Goal: Information Seeking & Learning: Learn about a topic

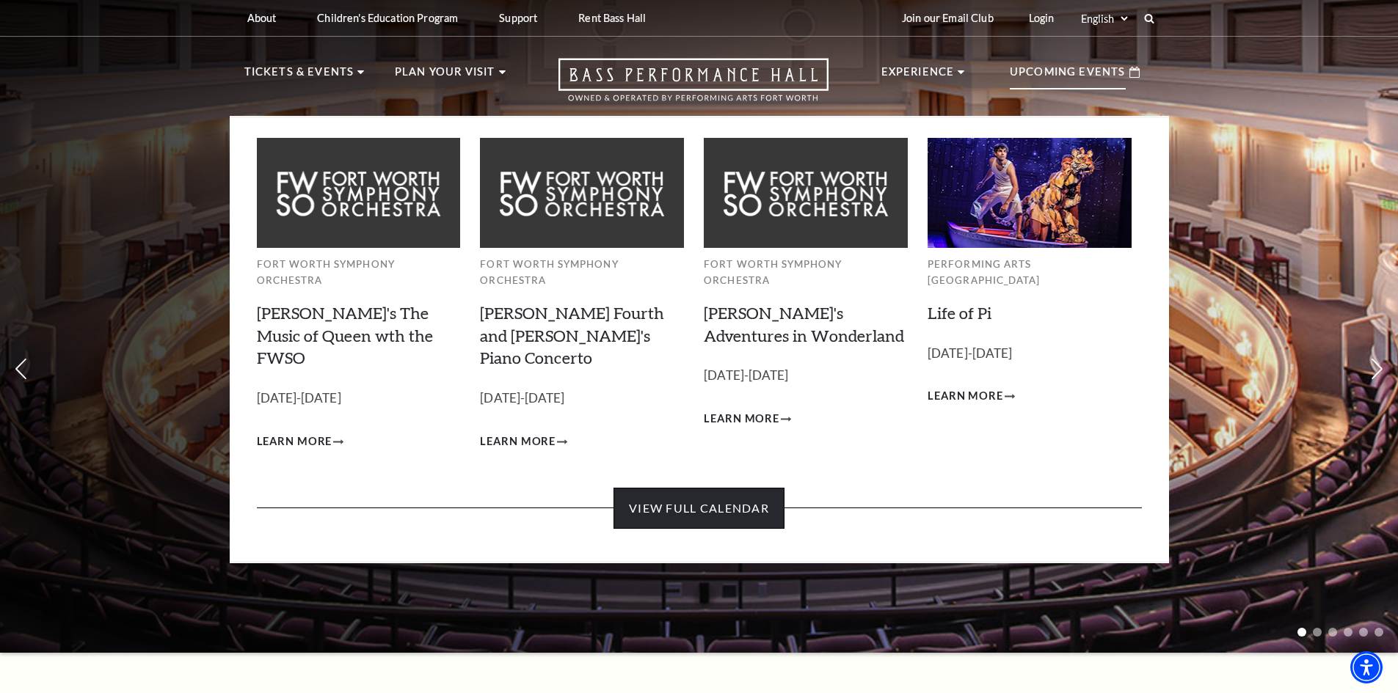
click at [672, 488] on link "View Full Calendar" at bounding box center [698, 508] width 171 height 41
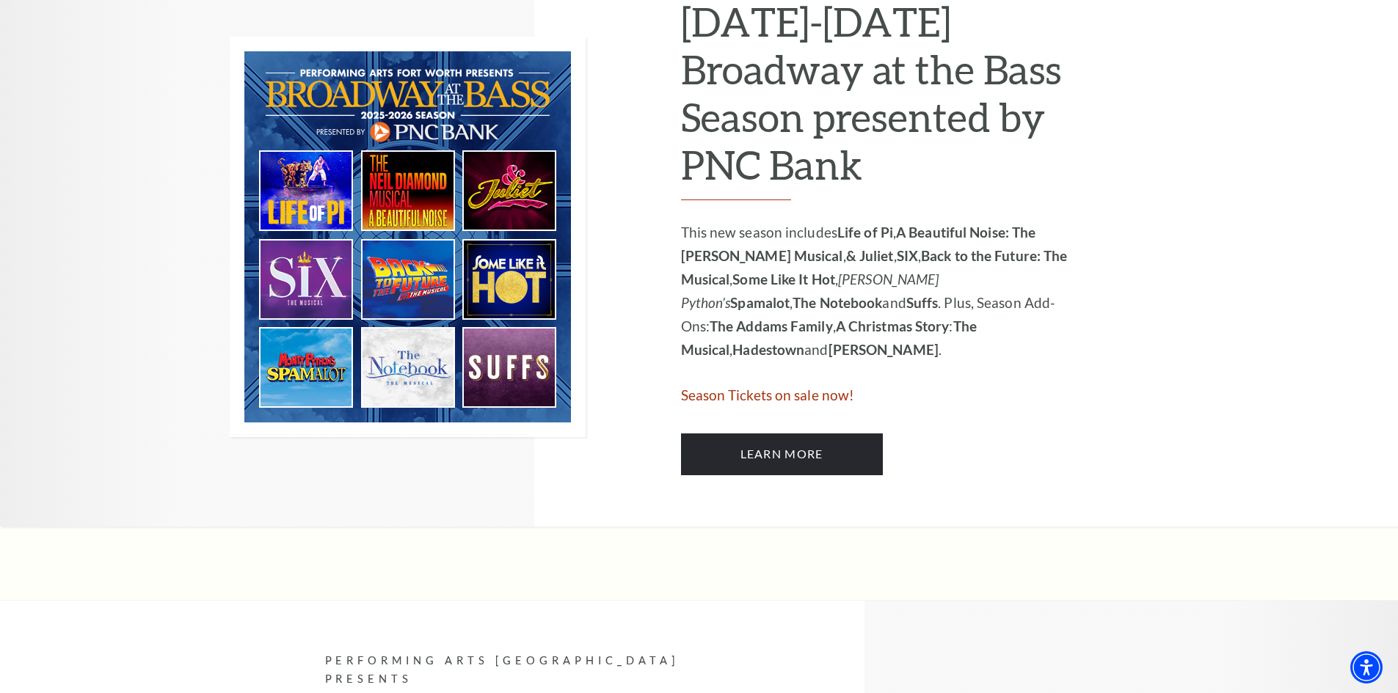
scroll to position [734, 0]
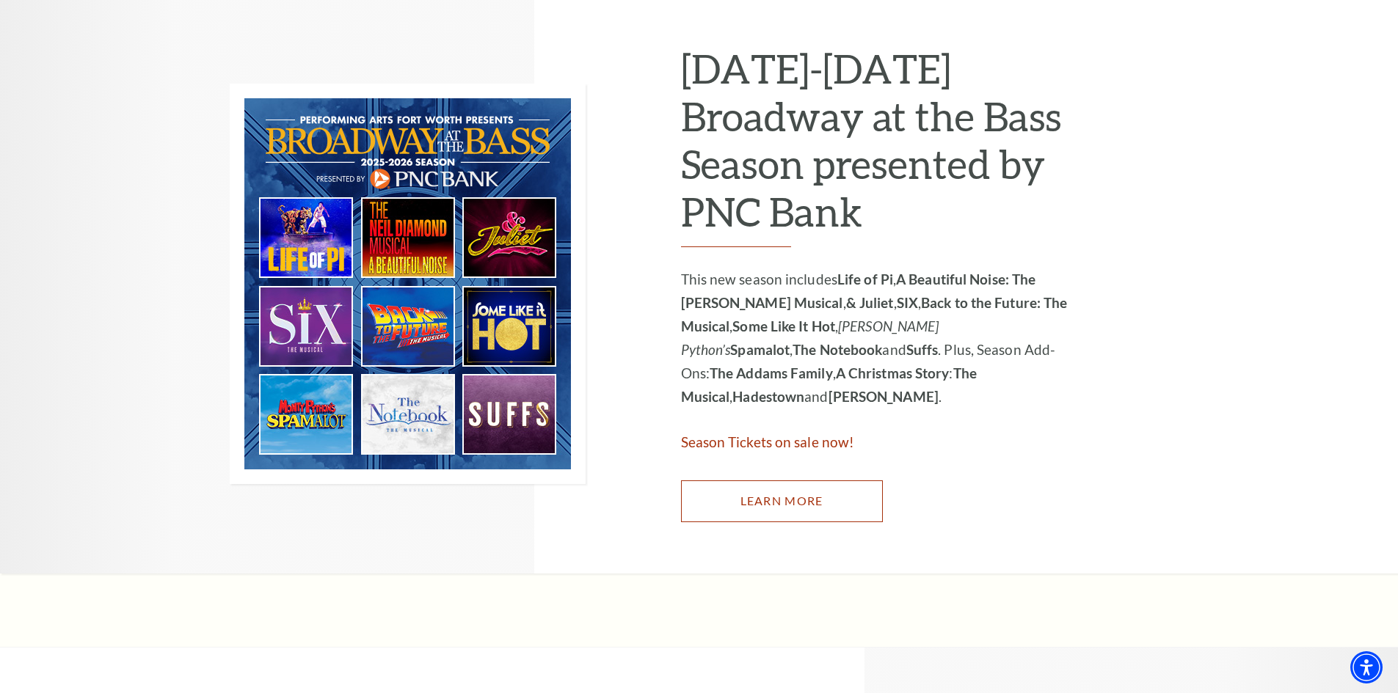
click at [740, 485] on link "Learn More" at bounding box center [782, 501] width 202 height 41
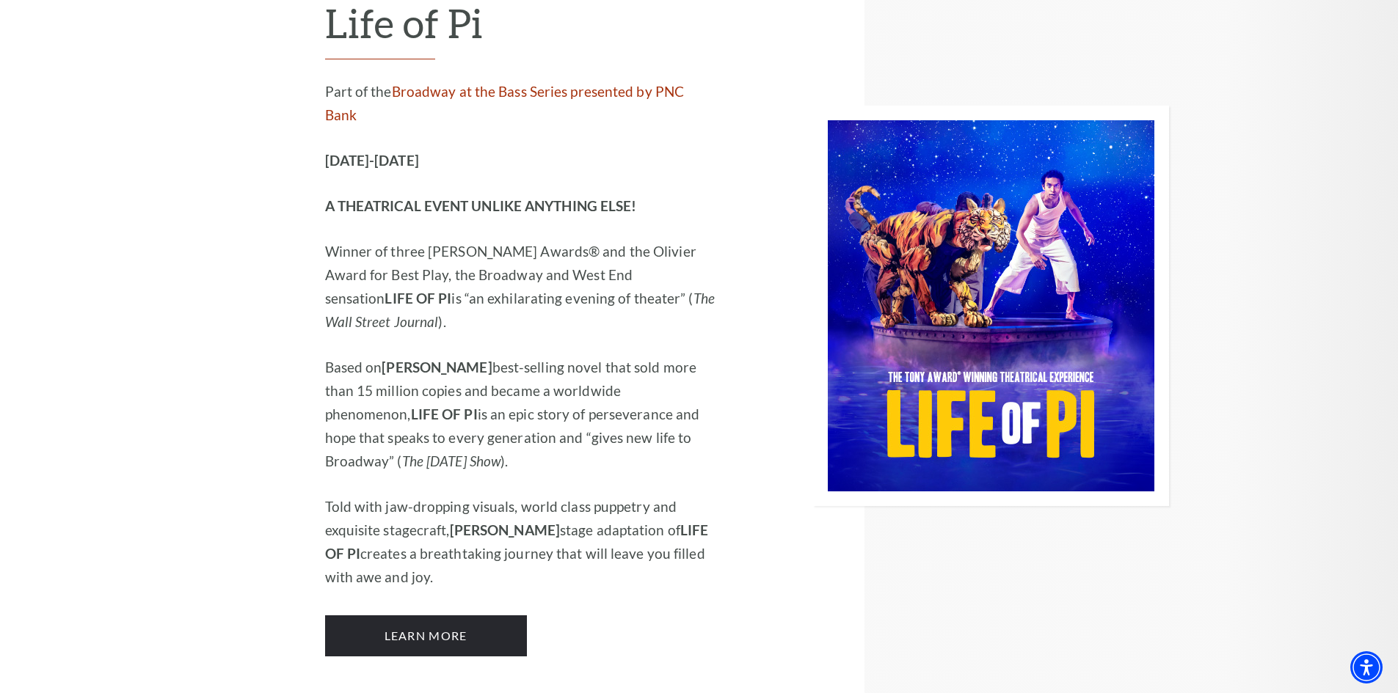
scroll to position [1541, 0]
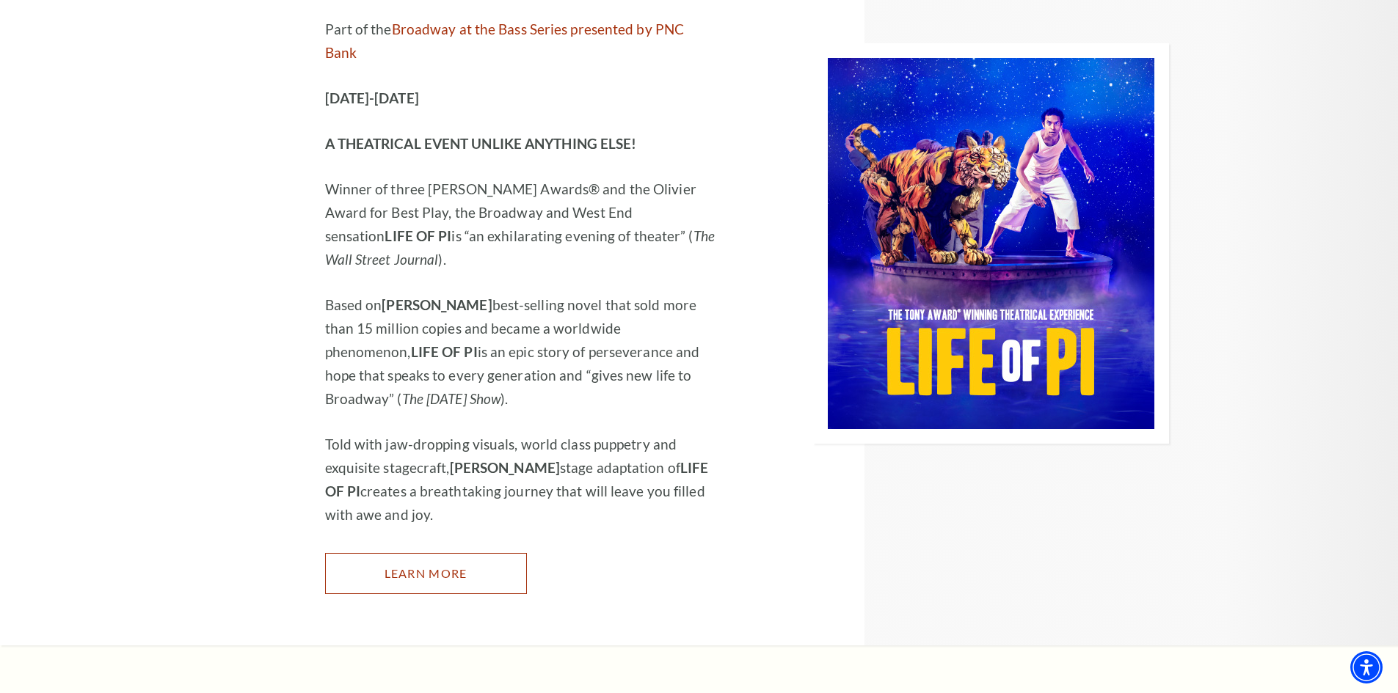
click at [381, 553] on link "Learn More" at bounding box center [426, 573] width 202 height 41
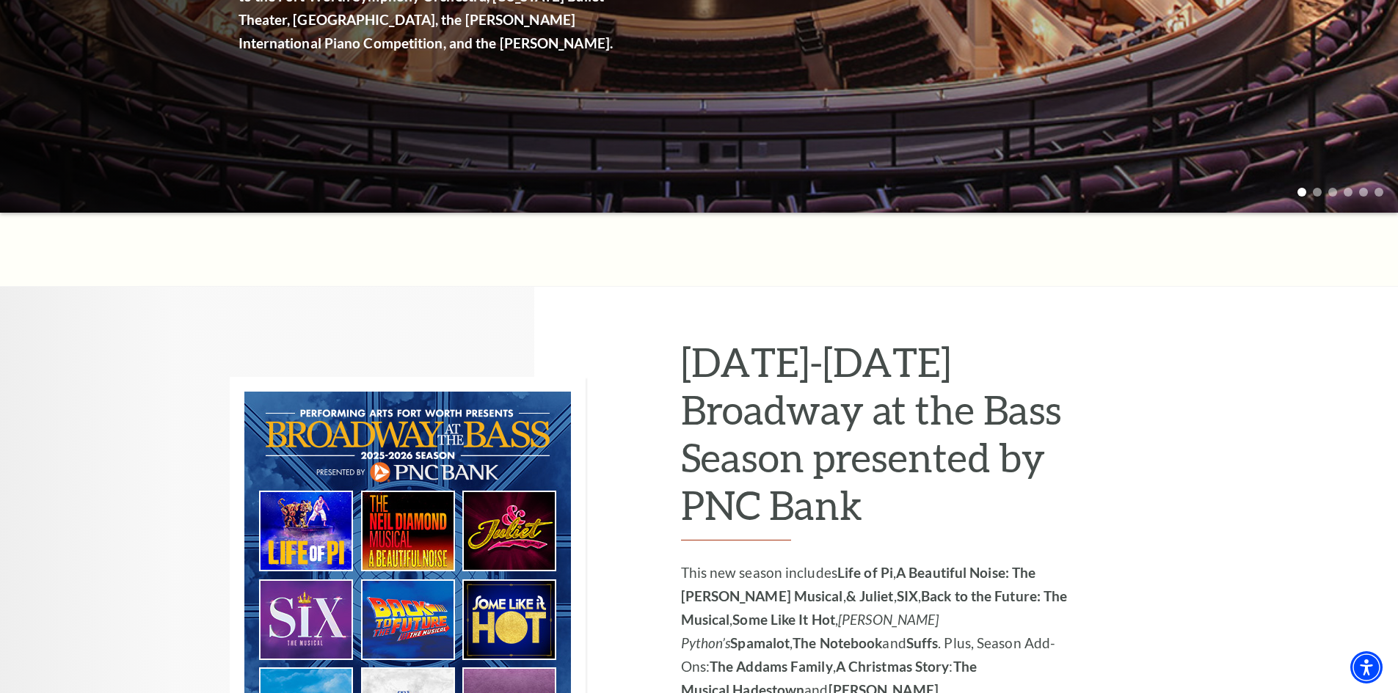
scroll to position [0, 0]
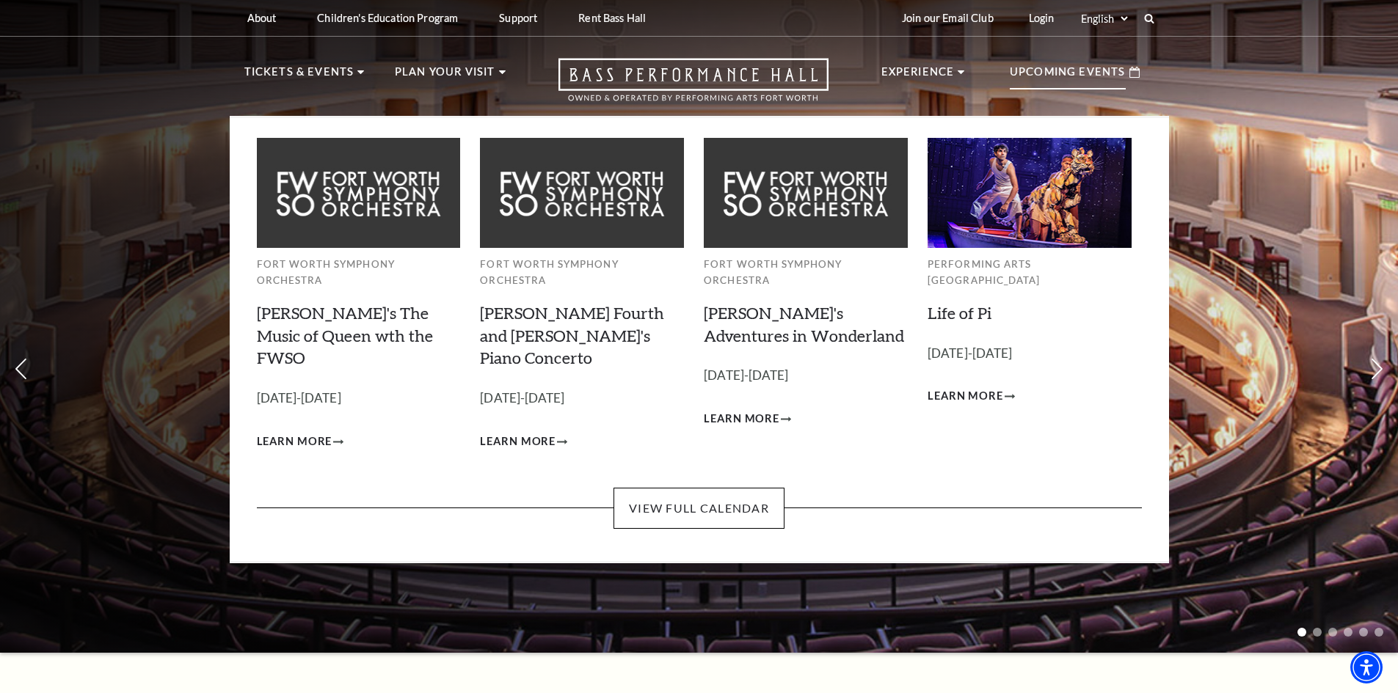
click at [1104, 73] on p "Upcoming Events" at bounding box center [1068, 76] width 116 height 26
click at [660, 488] on link "View Full Calendar" at bounding box center [698, 508] width 171 height 41
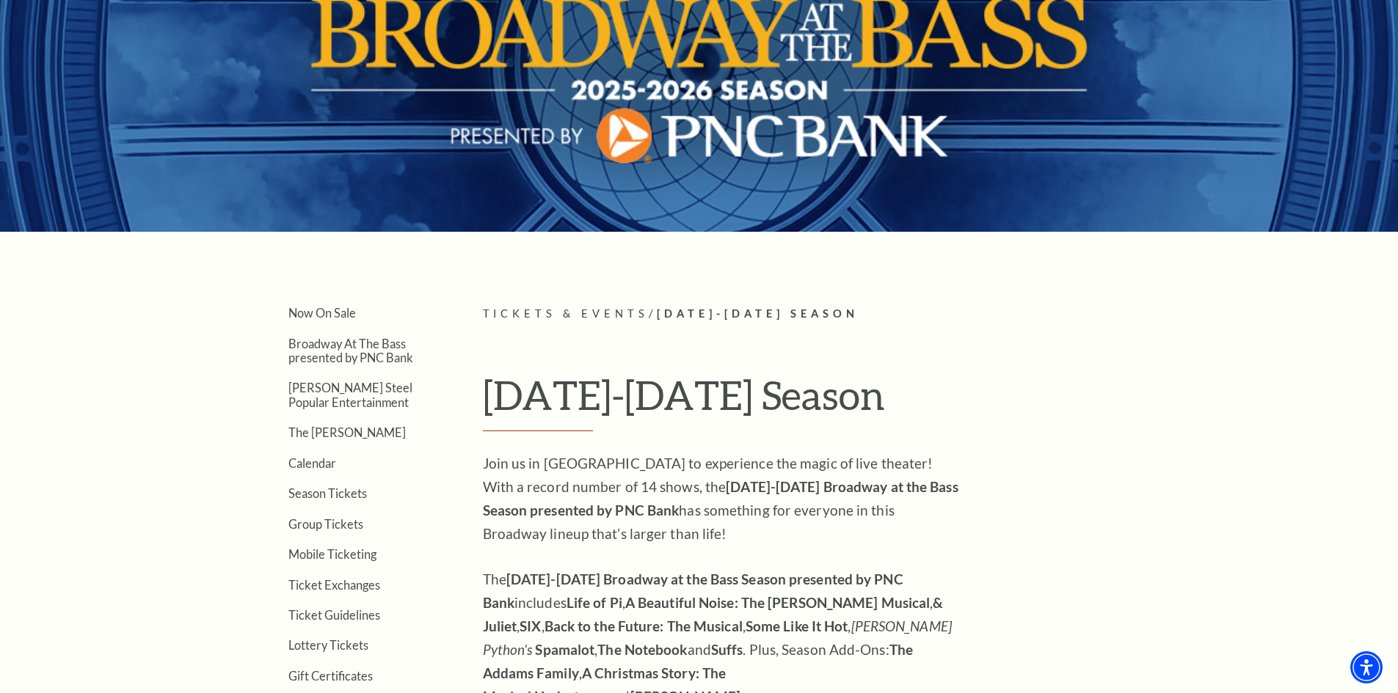
scroll to position [147, 0]
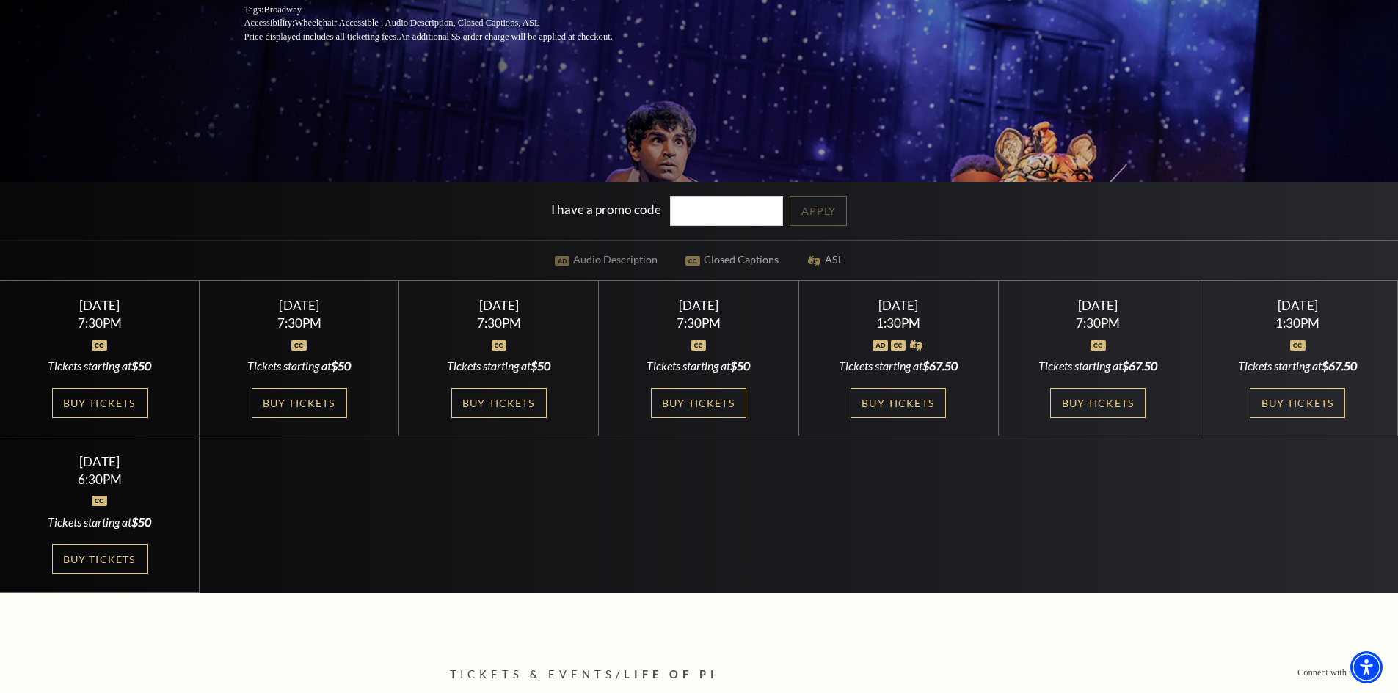
scroll to position [367, 0]
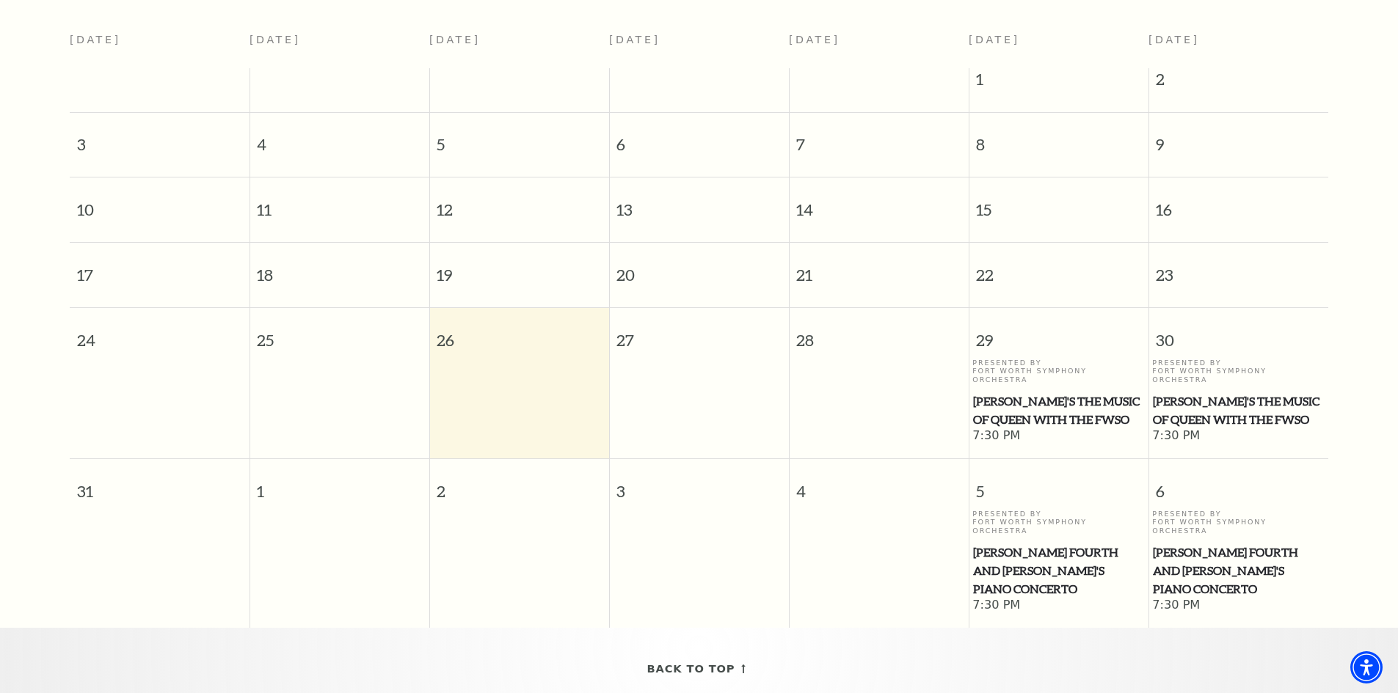
scroll to position [57, 0]
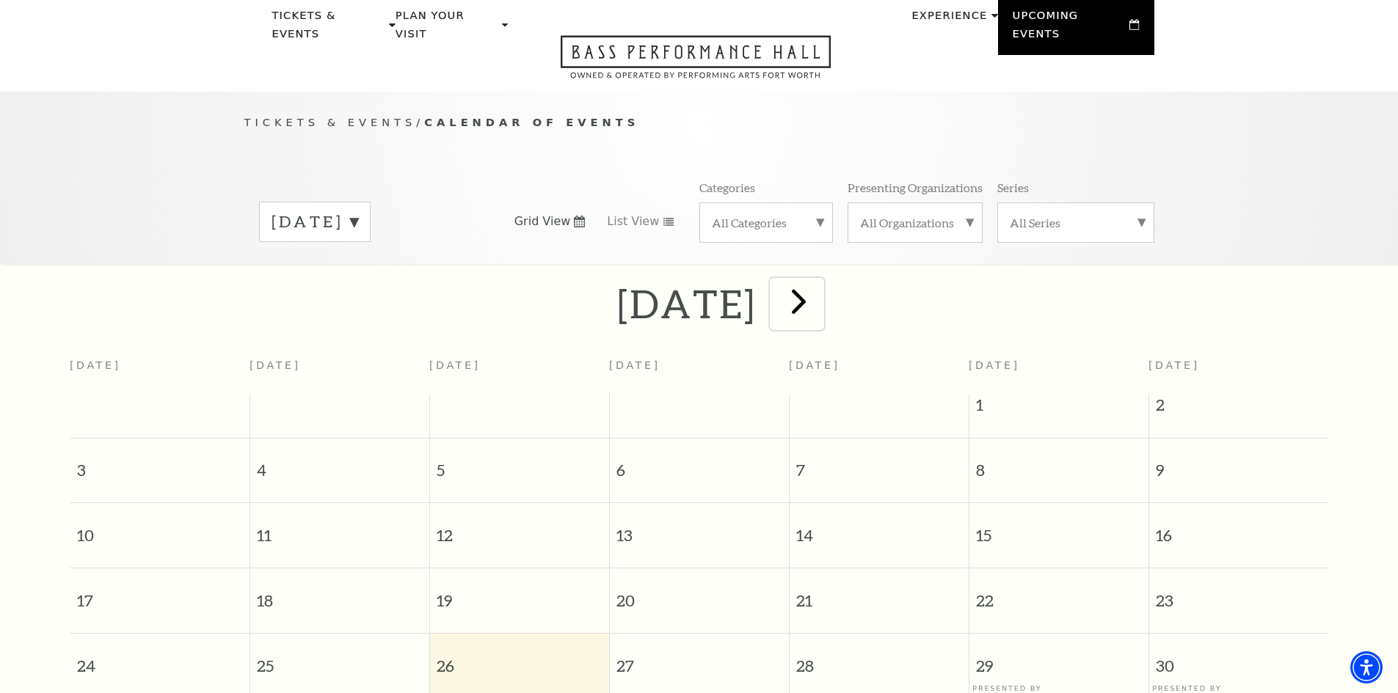
click at [820, 297] on span "next" at bounding box center [799, 301] width 42 height 42
